Goal: Task Accomplishment & Management: Manage account settings

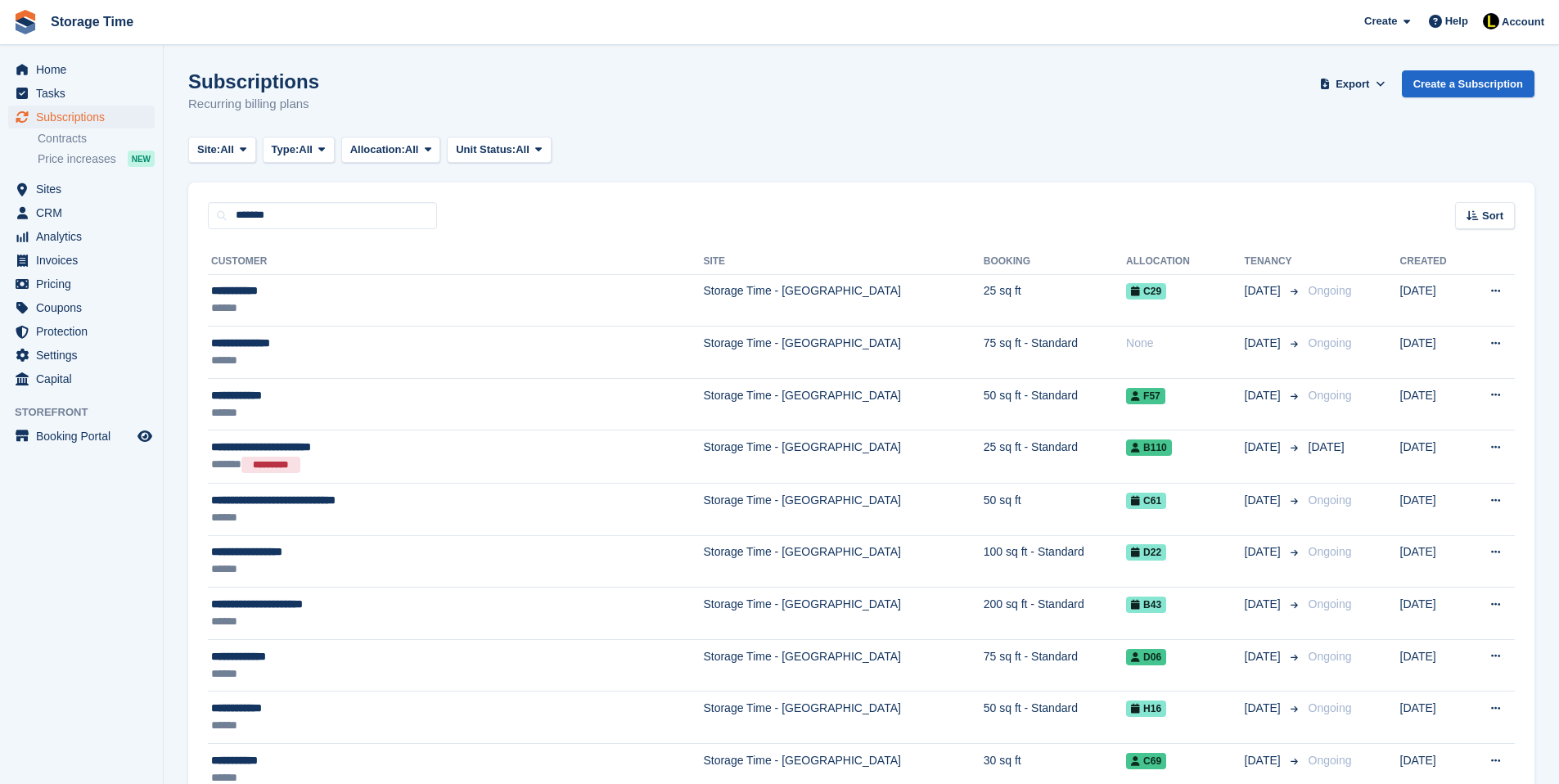
type input "*******"
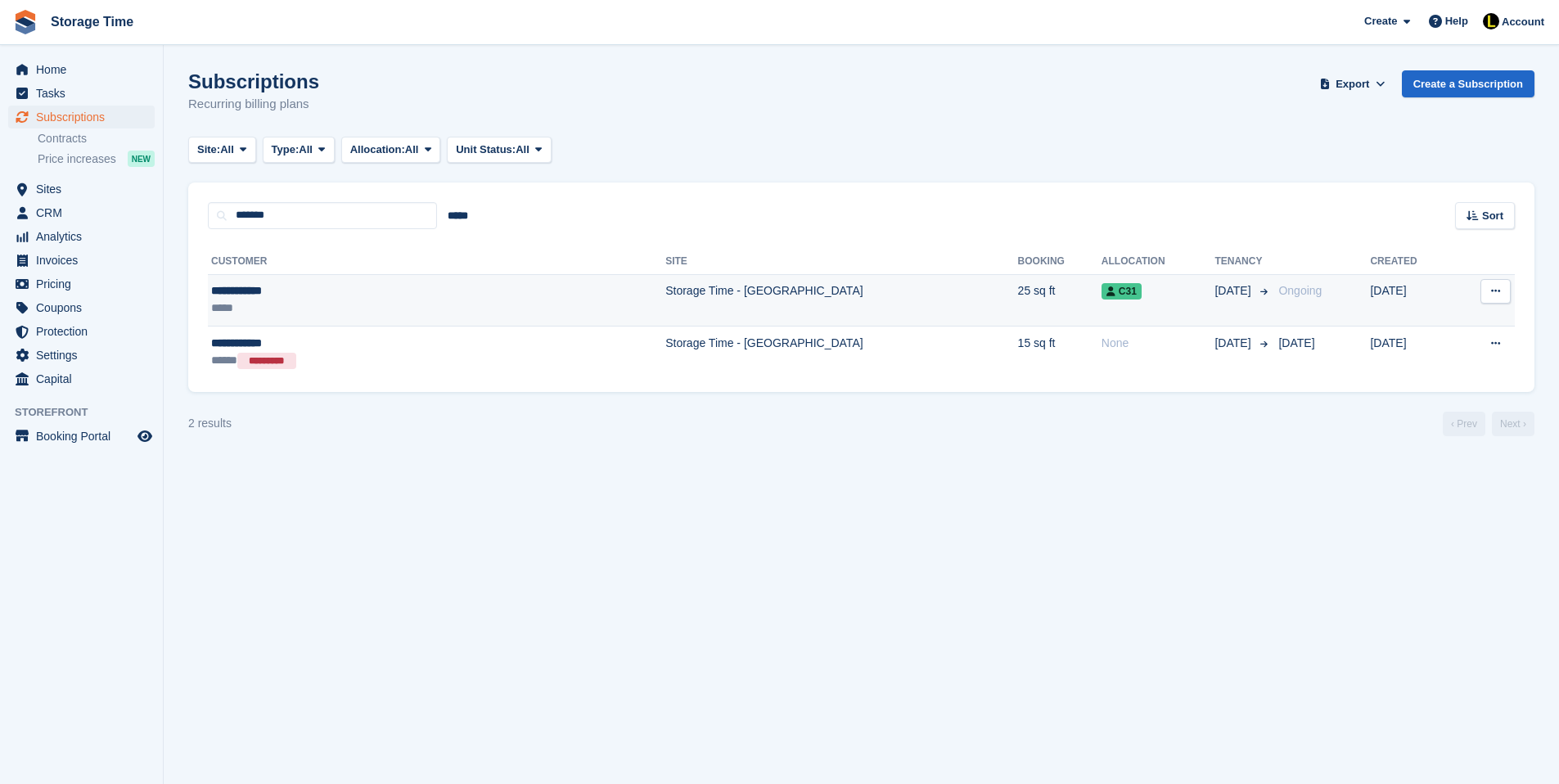
click at [355, 306] on div "*****" at bounding box center [338, 308] width 254 height 17
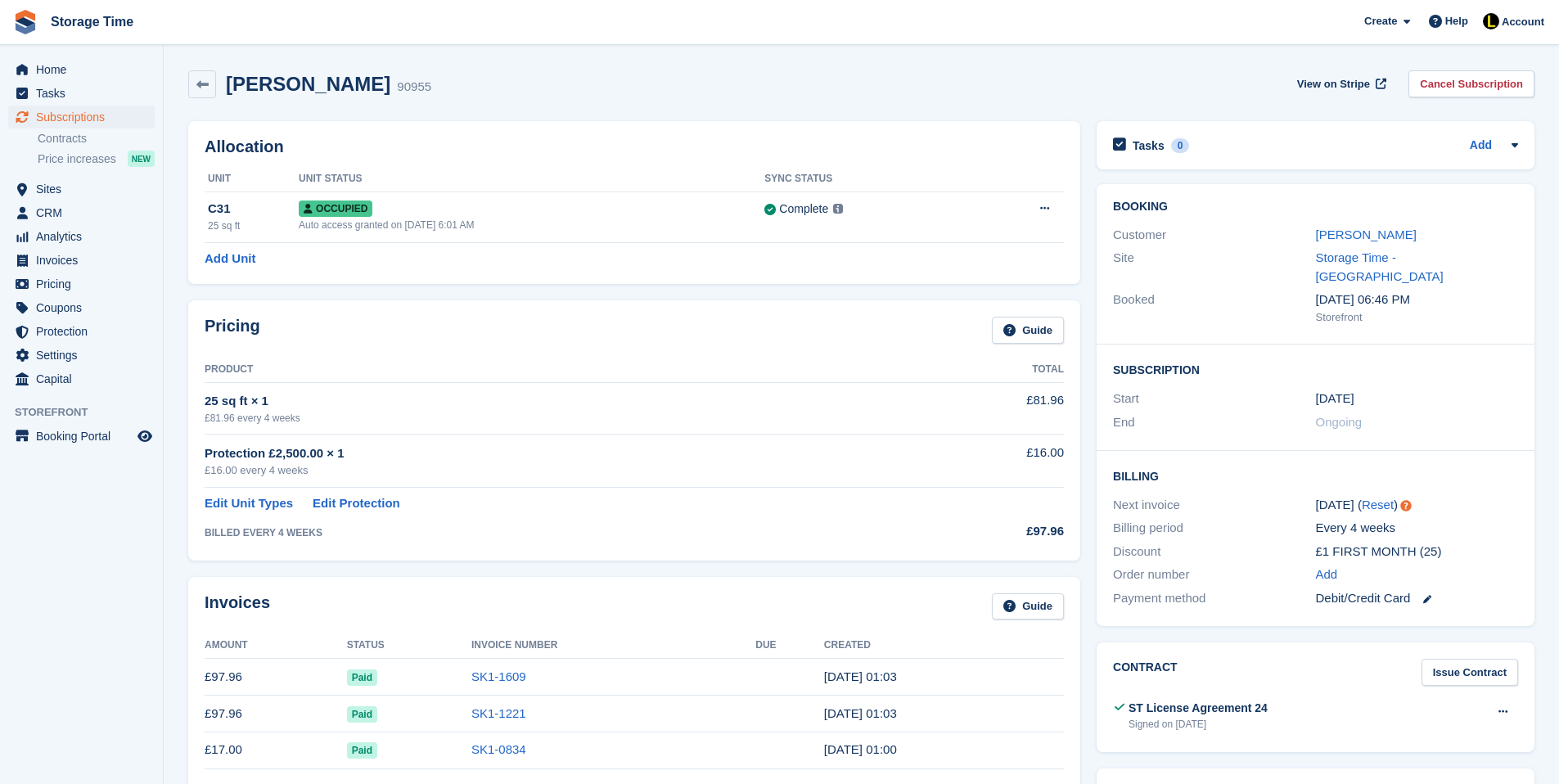
click at [1492, 423] on div "Subscription Start 25 Jun End Ongoing" at bounding box center [1316, 397] width 438 height 106
click at [69, 114] on span "Subscriptions" at bounding box center [85, 117] width 98 height 23
